Goal: Ask a question

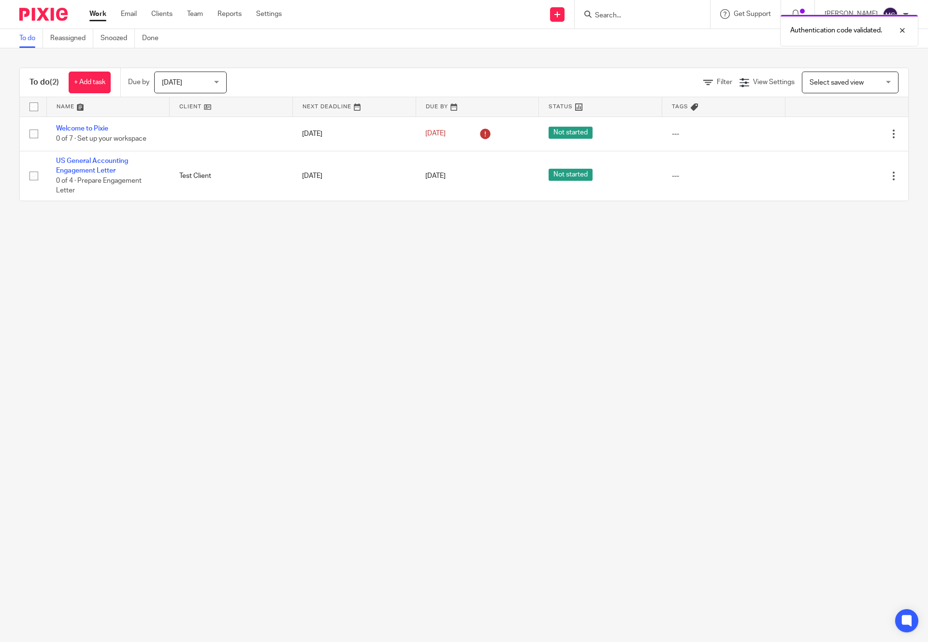
click at [757, 16] on div "Authentication code validated." at bounding box center [691, 28] width 454 height 37
click at [902, 29] on div at bounding box center [895, 31] width 26 height 12
click at [752, 14] on span "Get Support" at bounding box center [752, 14] width 37 height 7
click at [731, 44] on link "Contact Support" at bounding box center [738, 46] width 68 height 8
click at [754, 16] on span "Get Support" at bounding box center [752, 14] width 37 height 7
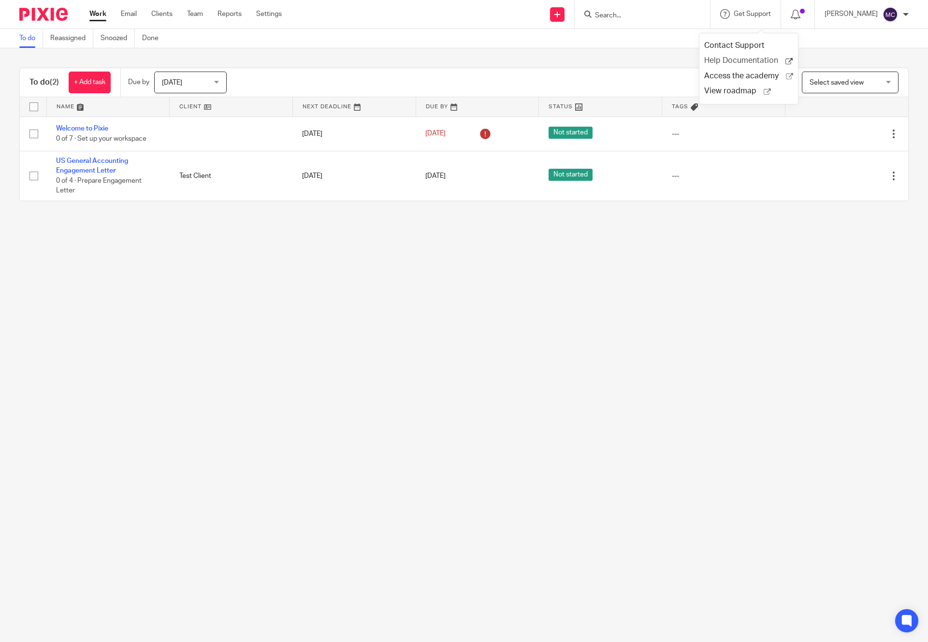
click at [735, 60] on span "Help Documentation" at bounding box center [744, 61] width 81 height 10
click at [765, 16] on span "Get Support" at bounding box center [752, 14] width 37 height 7
click at [732, 78] on span "Access the academy" at bounding box center [745, 76] width 82 height 10
click at [751, 15] on span "Get Support" at bounding box center [752, 14] width 37 height 7
click at [726, 92] on span "View roadmap" at bounding box center [733, 91] width 59 height 10
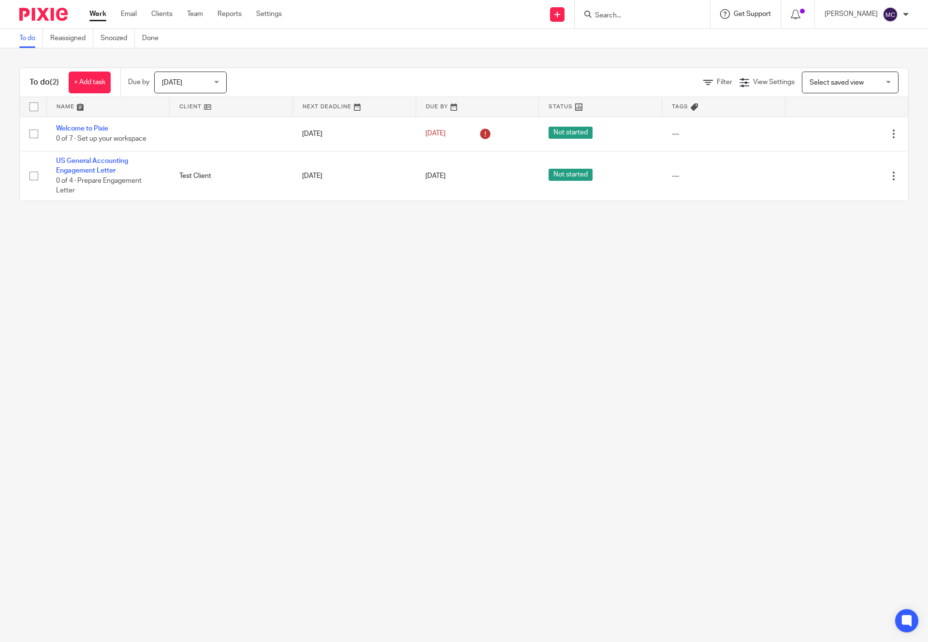
click at [753, 14] on span "Get Support" at bounding box center [752, 14] width 37 height 7
click at [672, 30] on div "To do Reassigned Snoozed Done" at bounding box center [464, 38] width 928 height 19
click at [760, 16] on span "Get Support" at bounding box center [752, 14] width 37 height 7
